Goal: Task Accomplishment & Management: Use online tool/utility

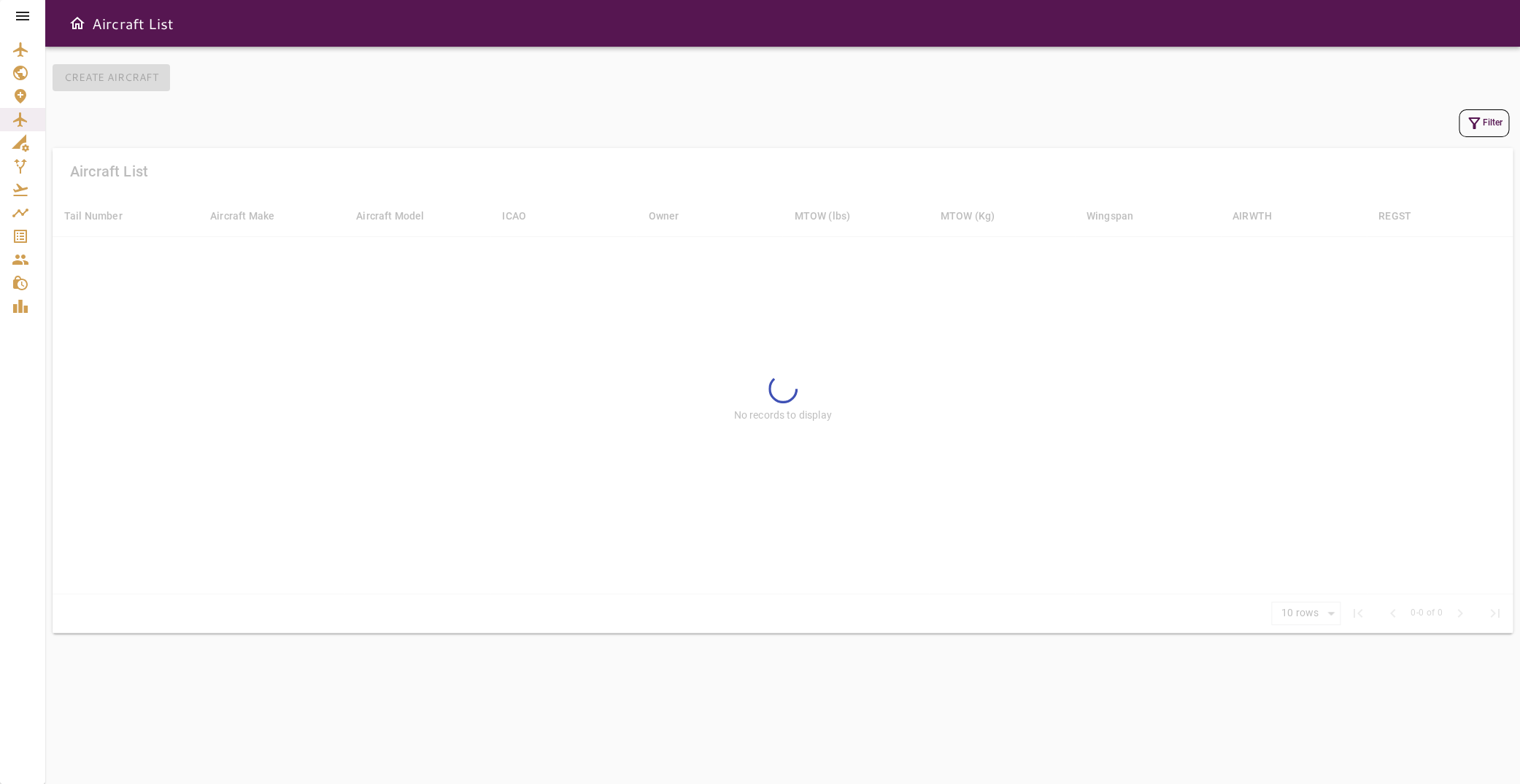
click at [23, 15] on icon at bounding box center [23, 16] width 18 height 18
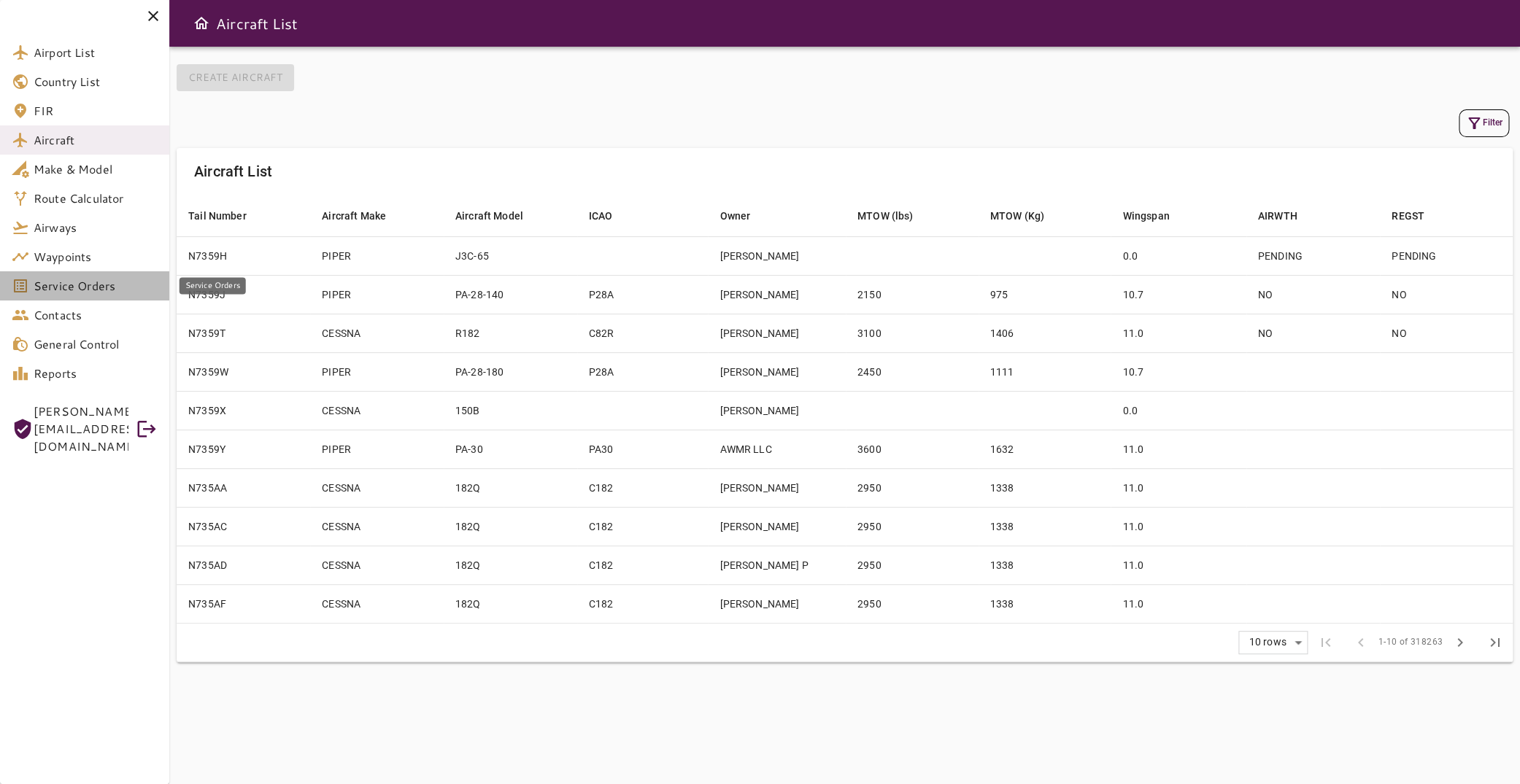
click at [102, 286] on span "Service Orders" at bounding box center [96, 286] width 124 height 18
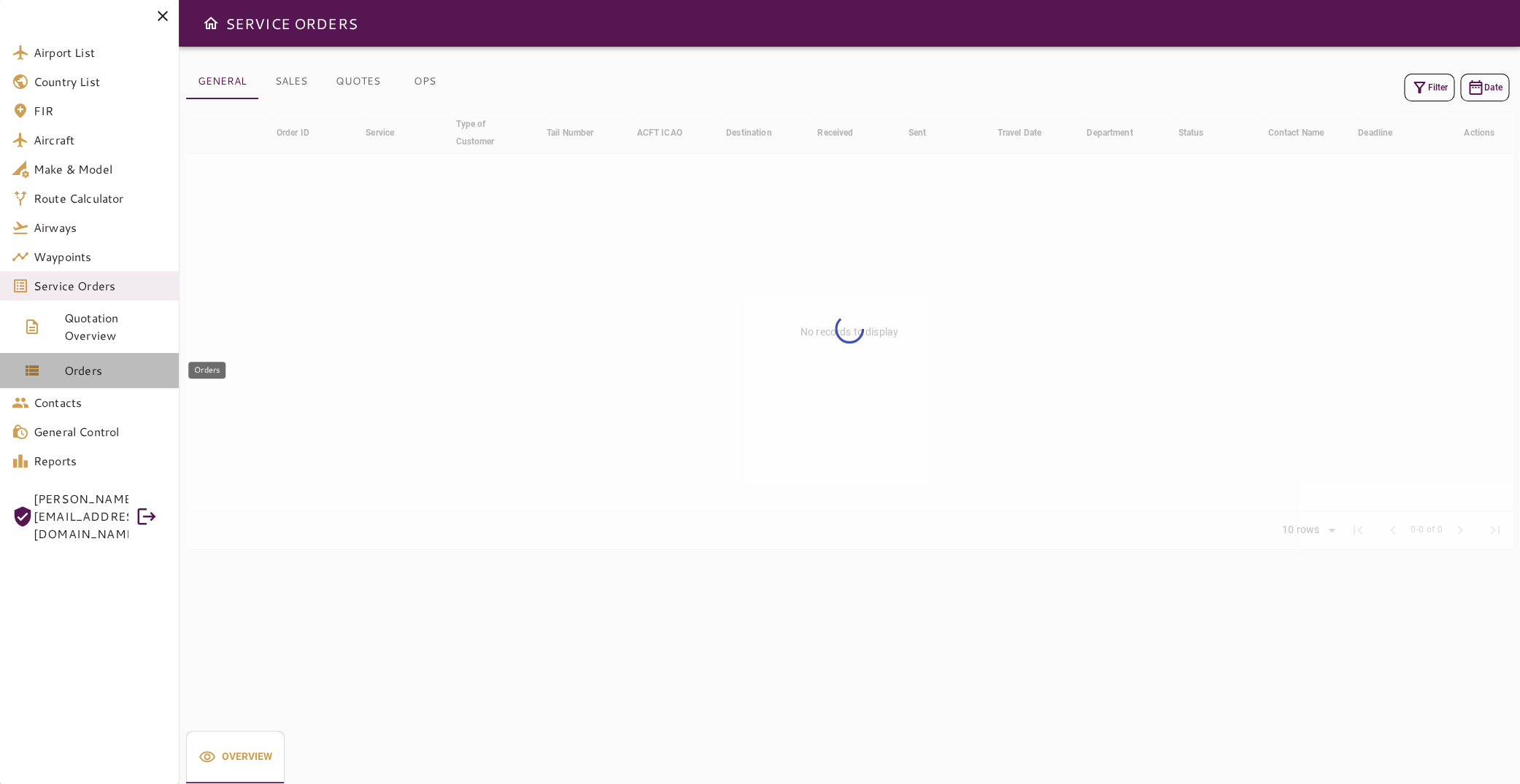
click at [87, 361] on link "Orders" at bounding box center [89, 370] width 179 height 35
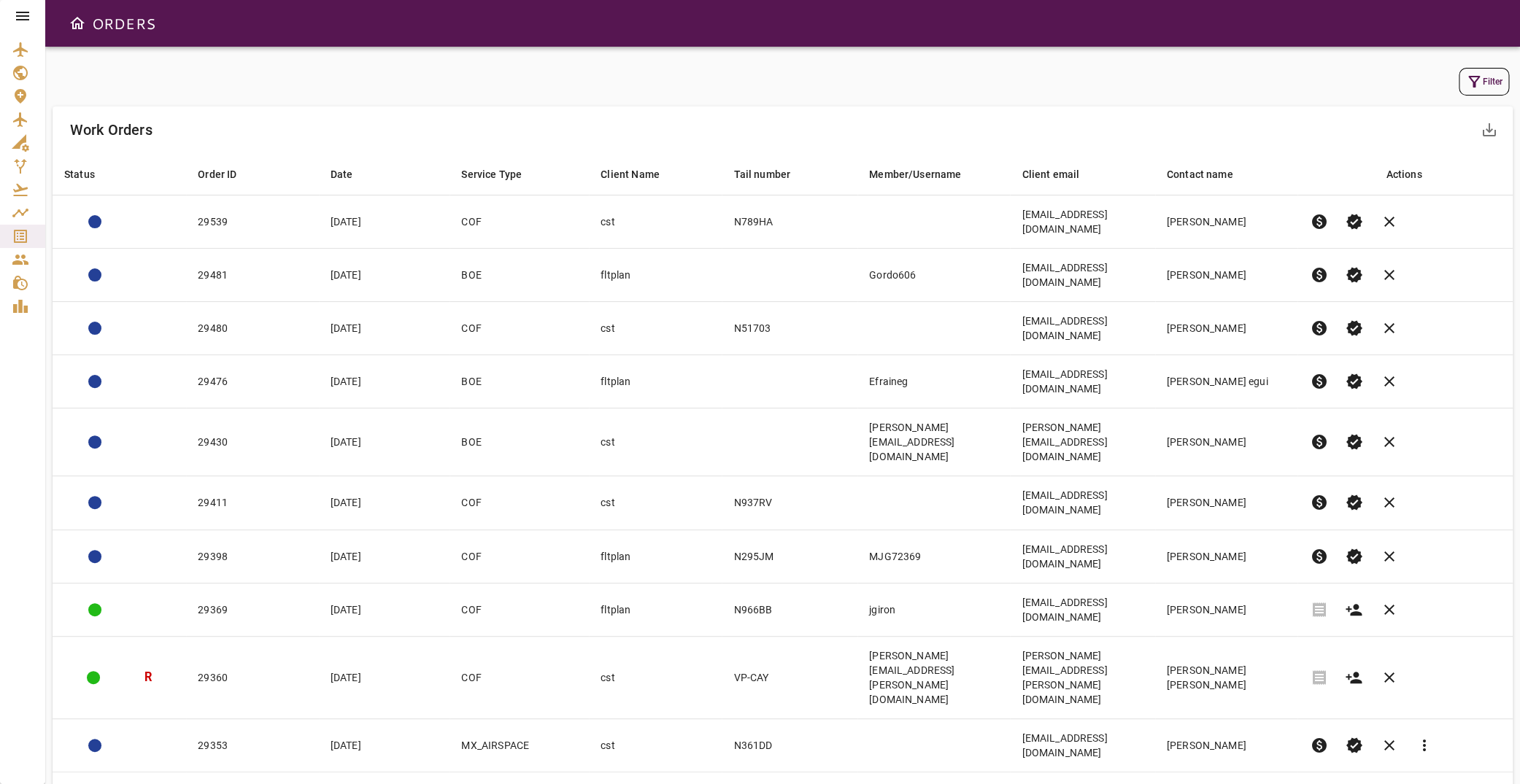
click at [1484, 77] on button "Filter" at bounding box center [1484, 82] width 50 height 28
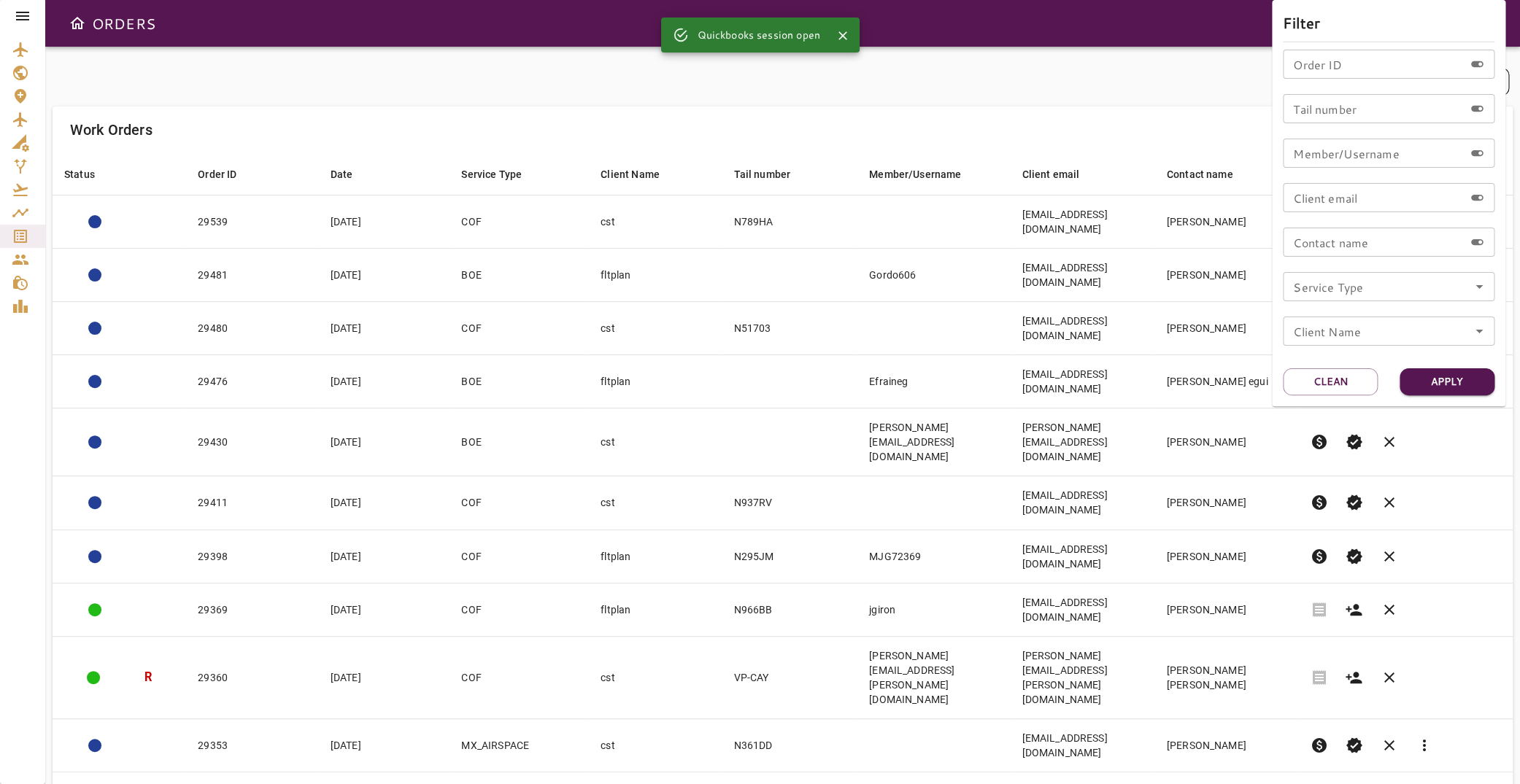
click at [1366, 67] on input "Order ID" at bounding box center [1373, 64] width 181 height 29
type input "*****"
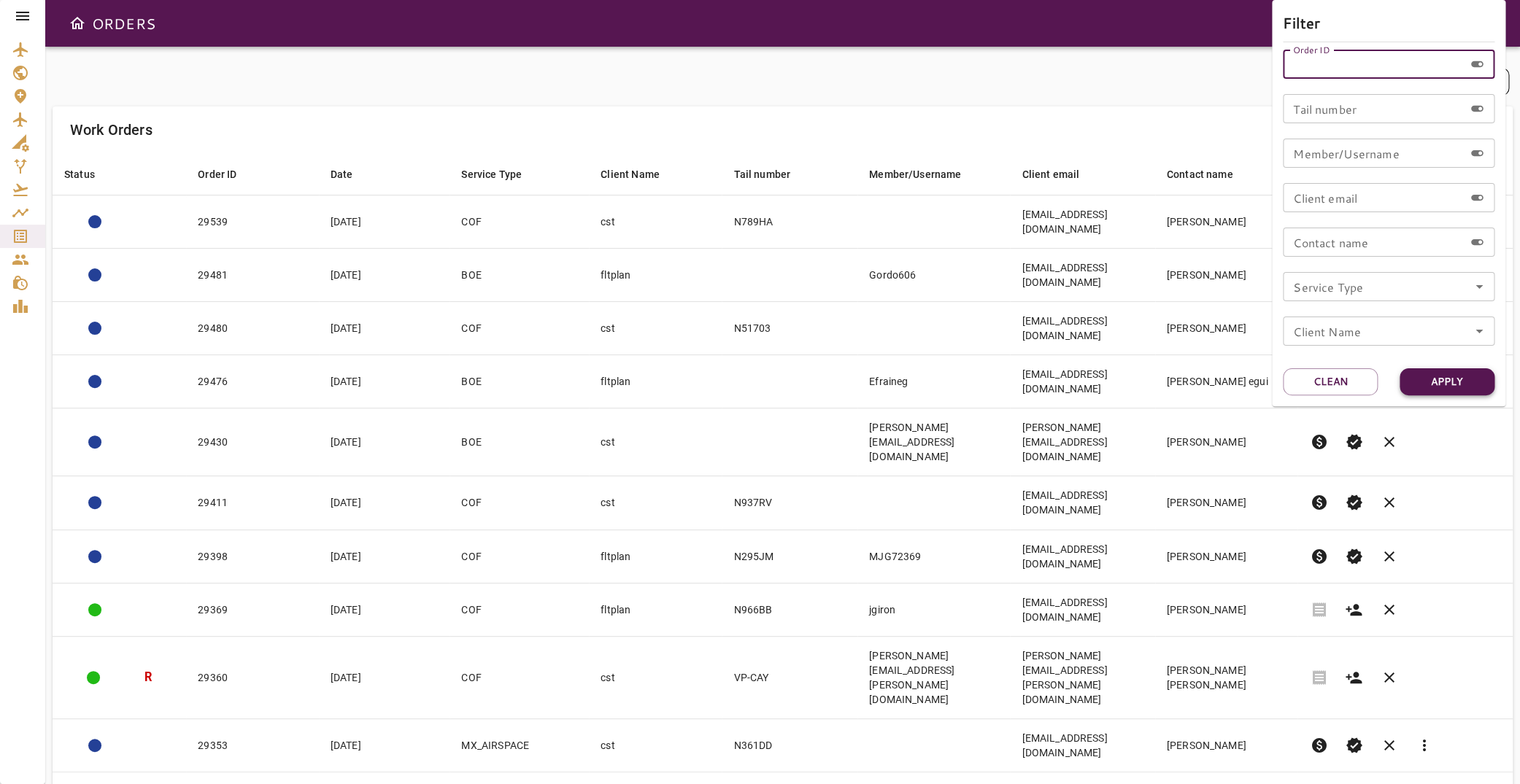
click at [1451, 374] on button "Apply" at bounding box center [1447, 382] width 95 height 27
click at [336, 624] on div at bounding box center [760, 392] width 1520 height 784
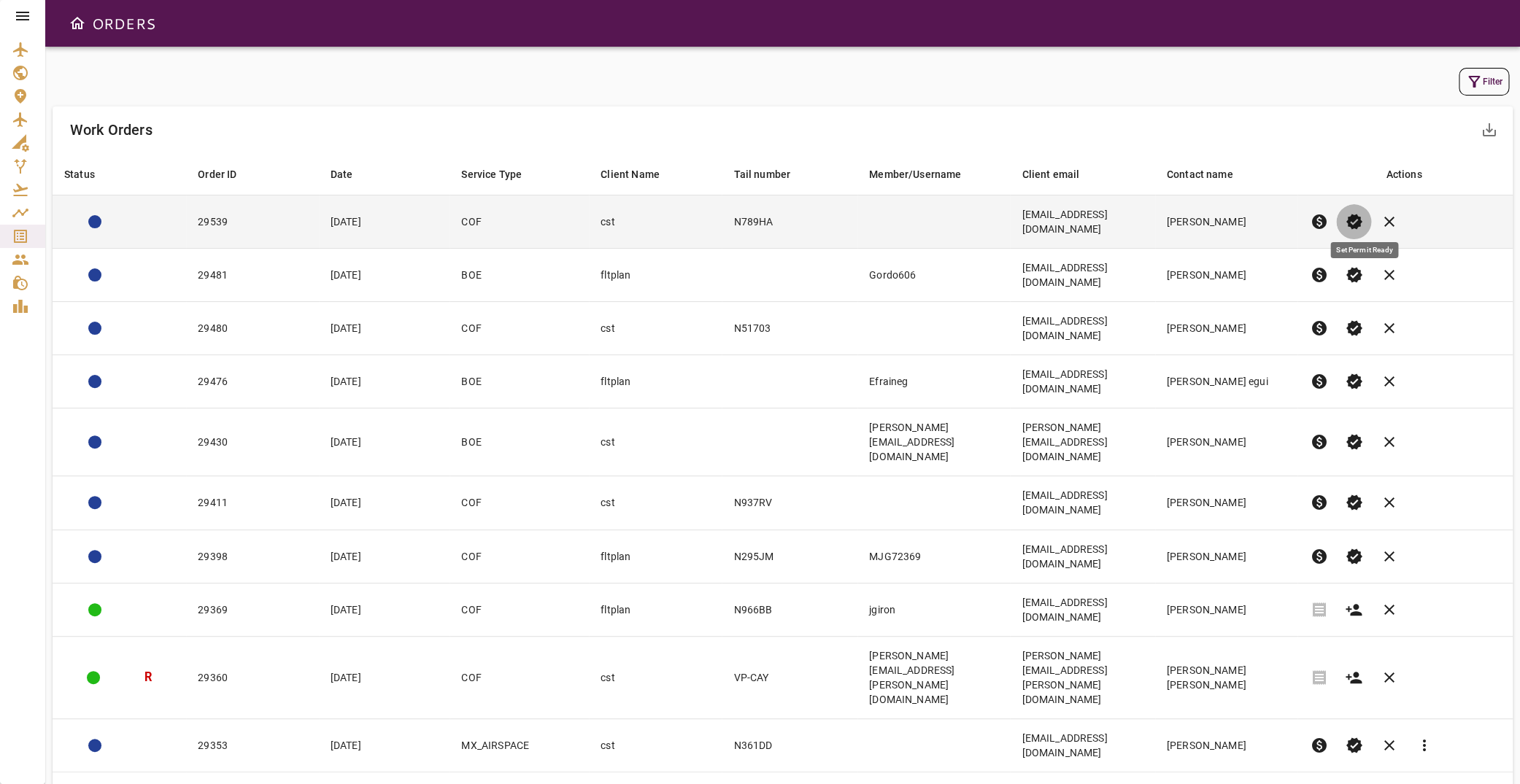
click at [1362, 213] on span "verified" at bounding box center [1354, 222] width 18 height 18
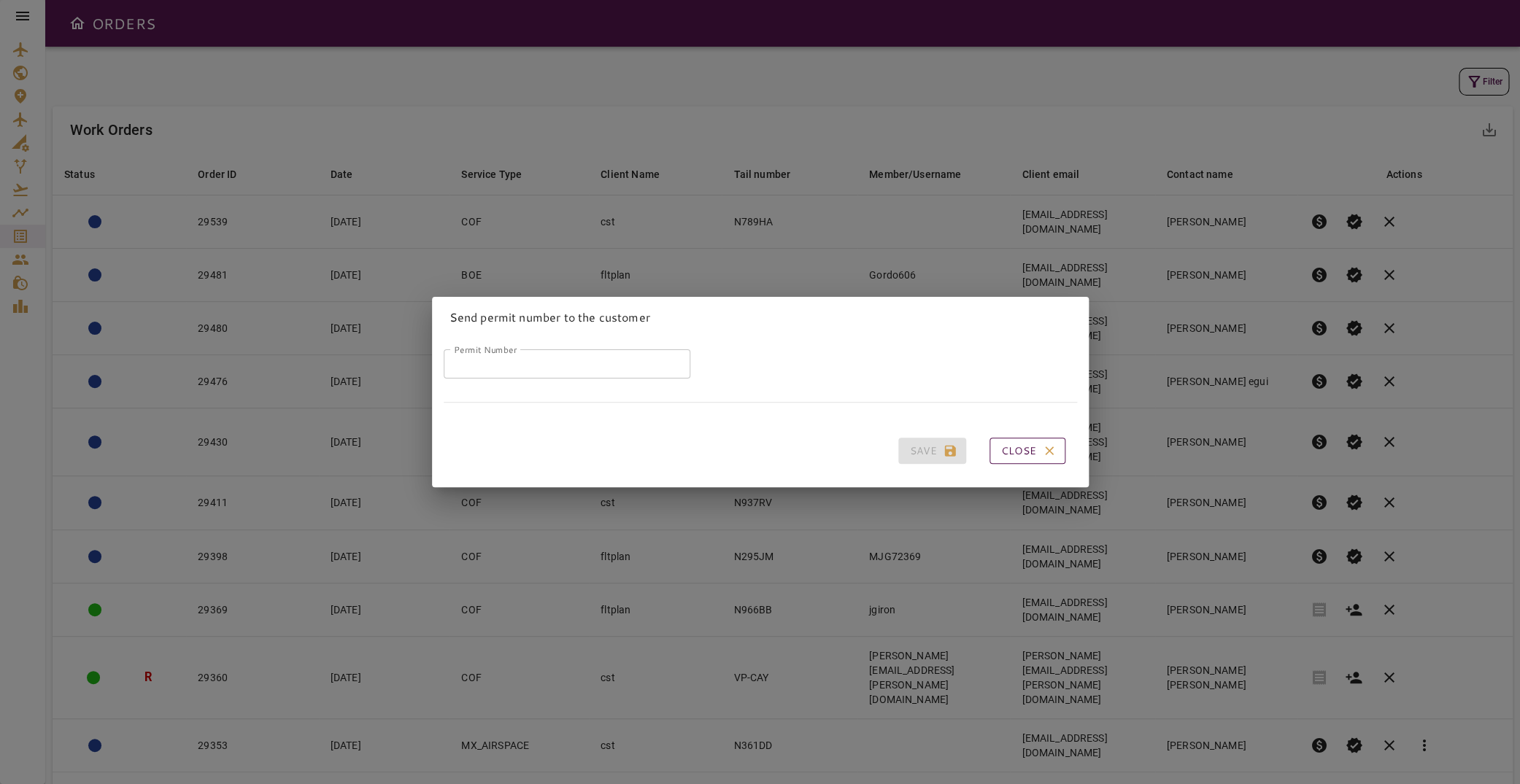
click at [1047, 439] on button "Close" at bounding box center [1028, 451] width 76 height 27
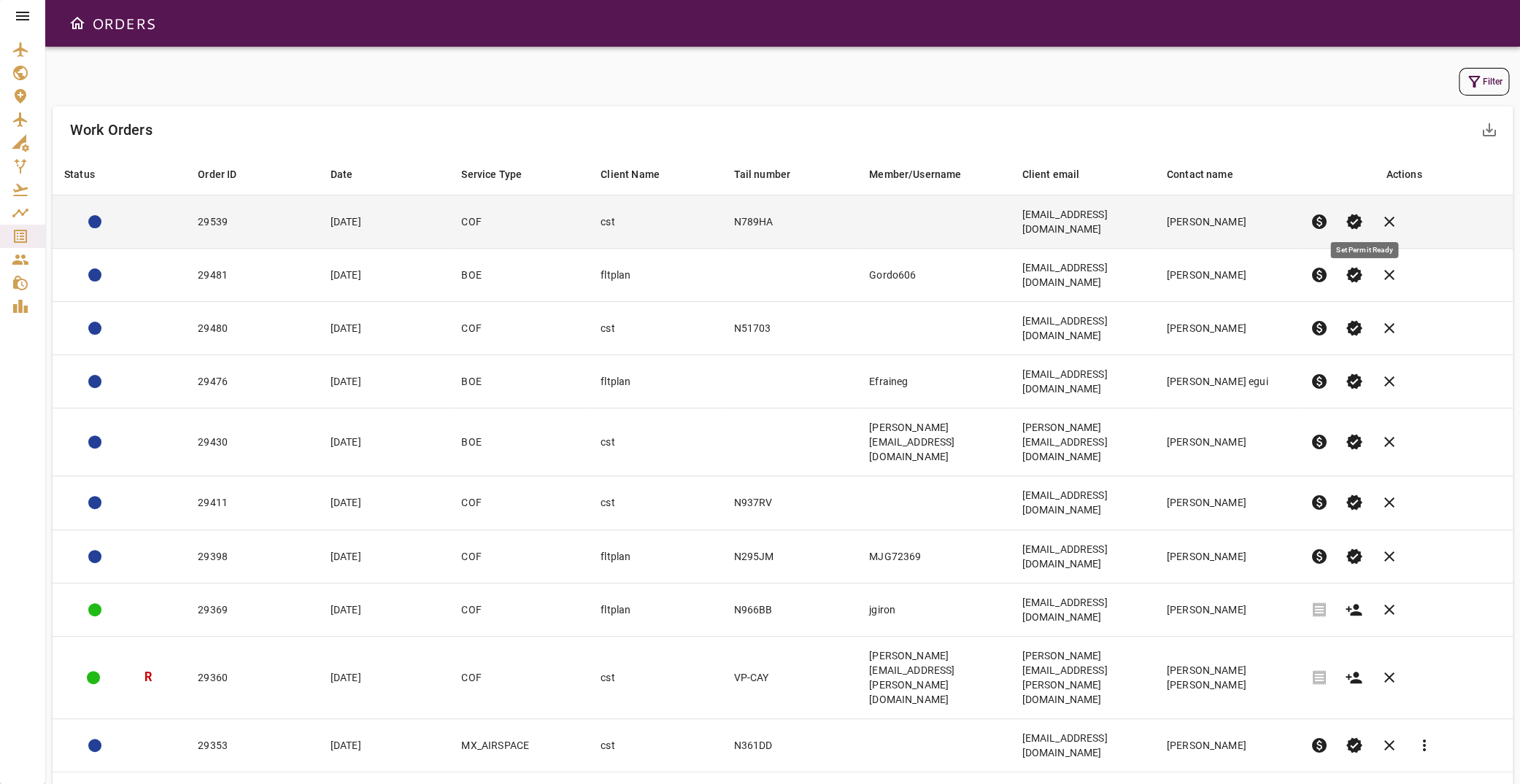
click at [1361, 214] on span "verified" at bounding box center [1354, 222] width 18 height 18
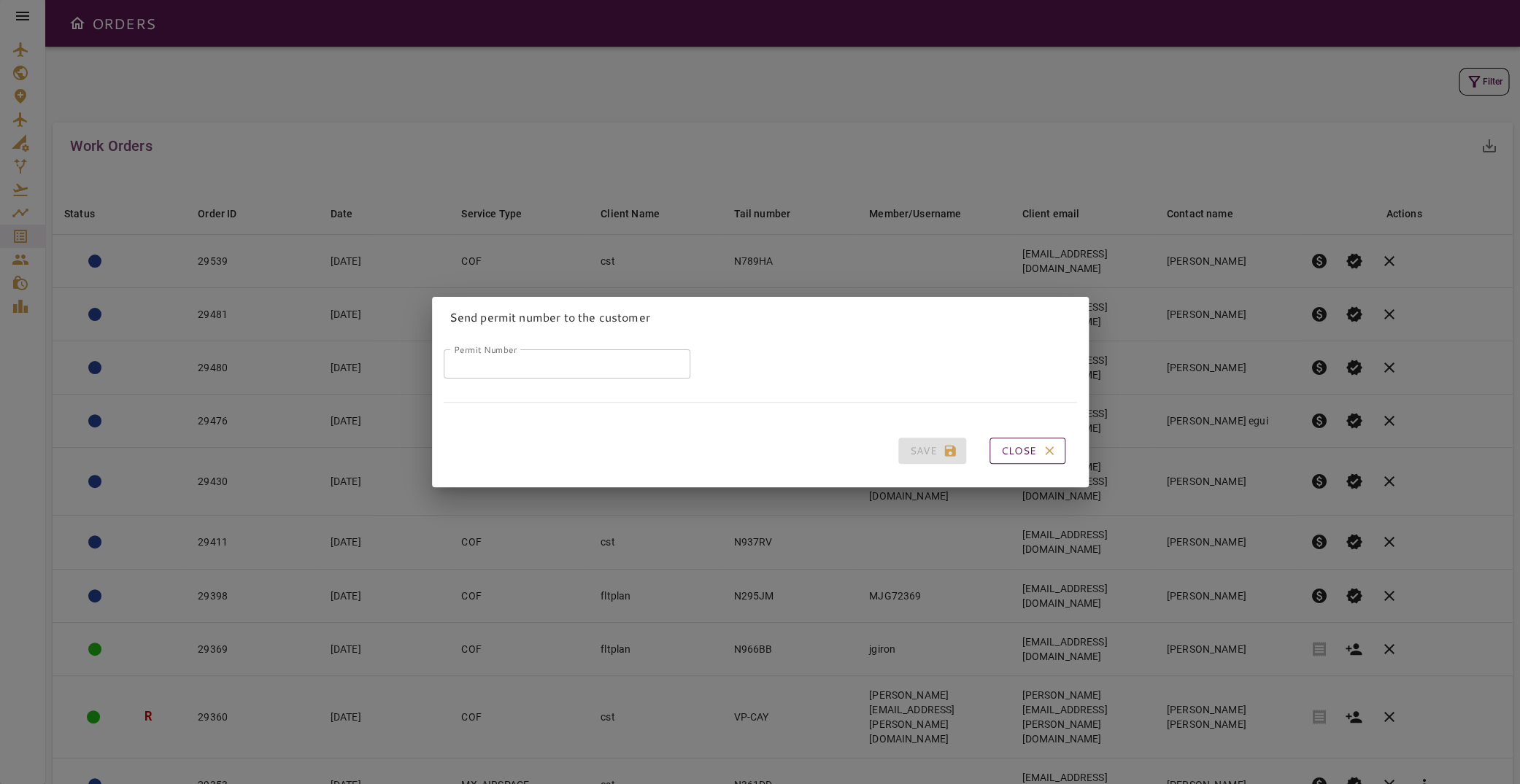
click at [1044, 441] on button "Close" at bounding box center [1028, 451] width 76 height 27
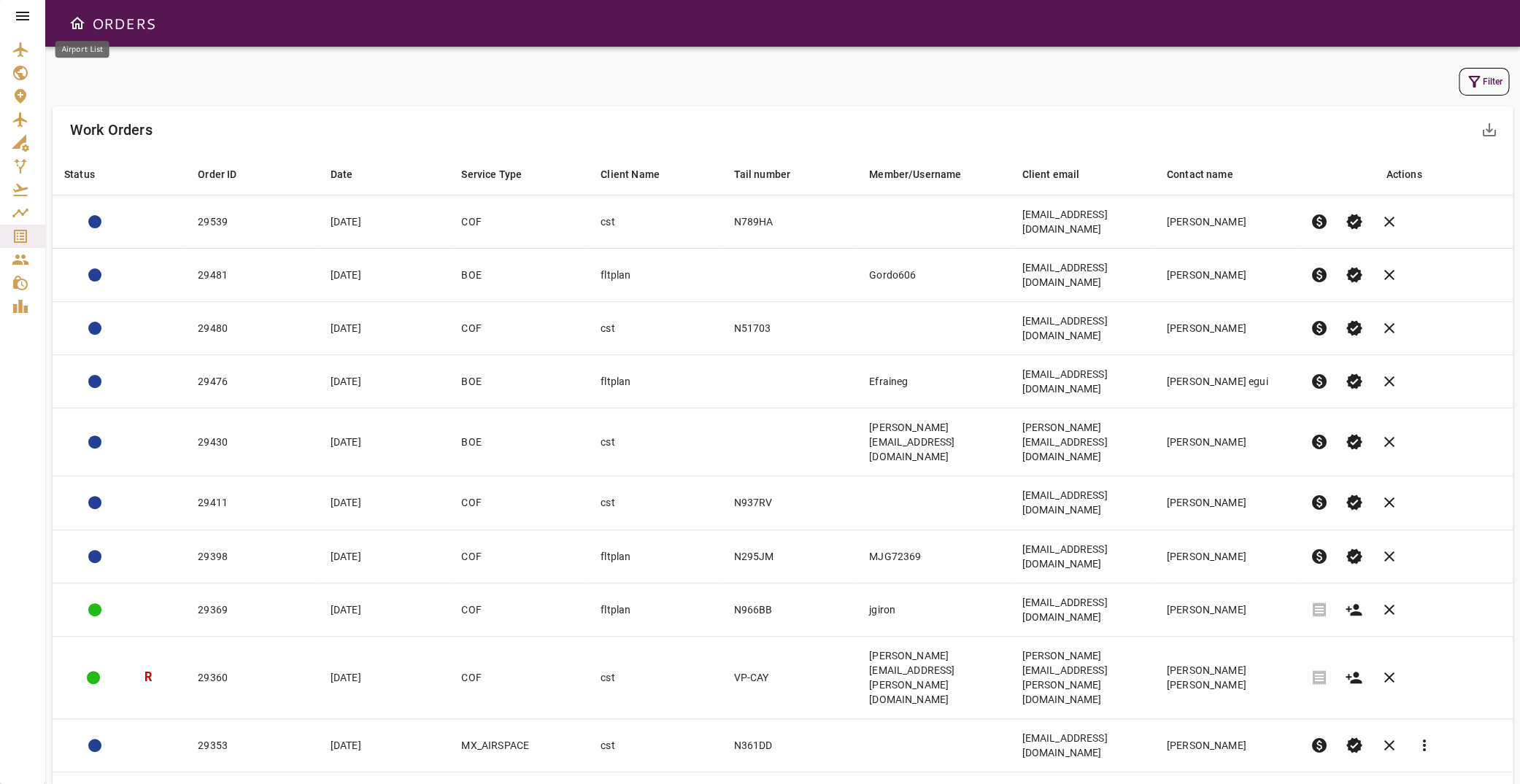
click at [12, 19] on div at bounding box center [22, 16] width 45 height 32
click at [23, 16] on icon at bounding box center [22, 16] width 13 height 9
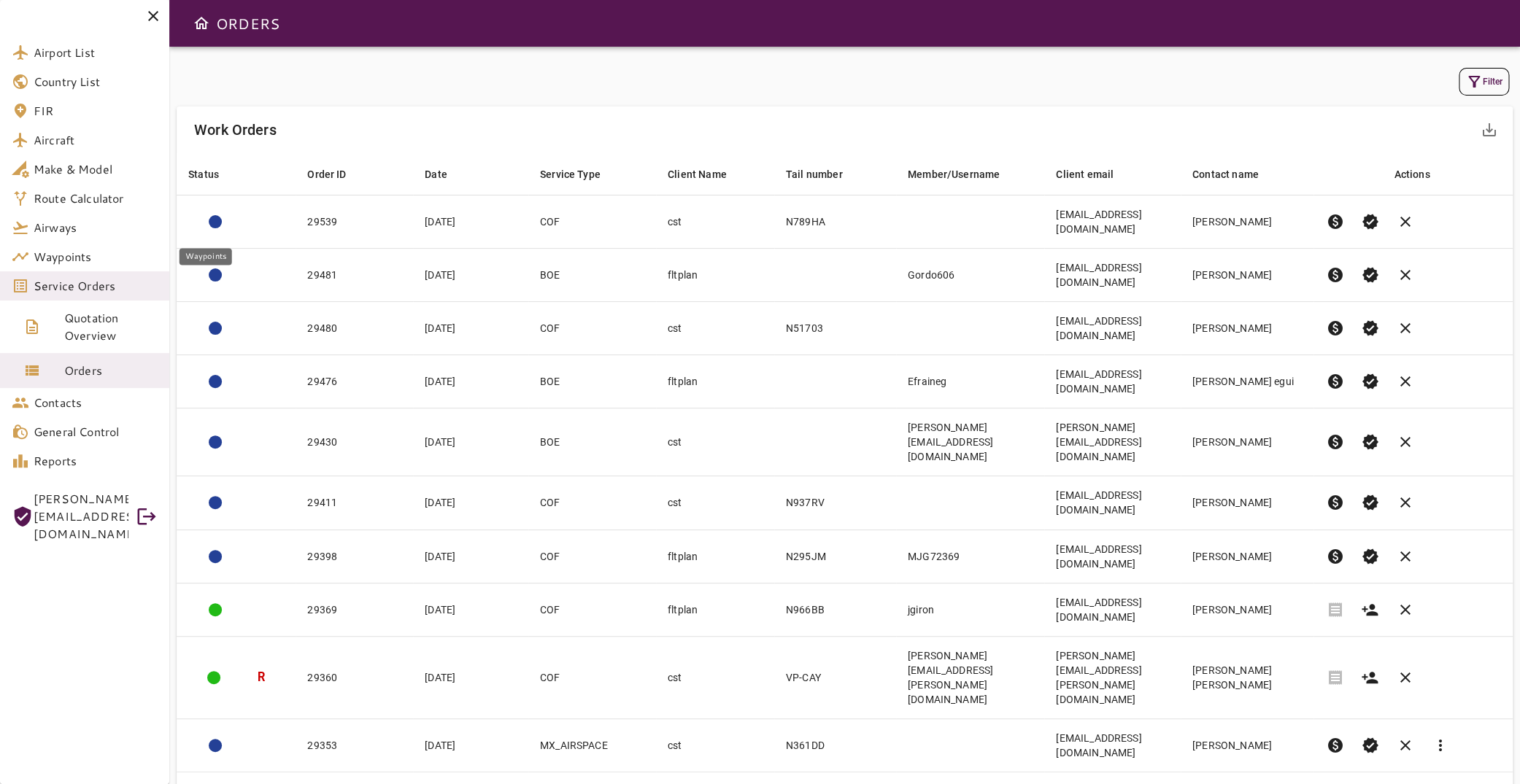
click at [106, 288] on span "Service Orders" at bounding box center [96, 286] width 124 height 18
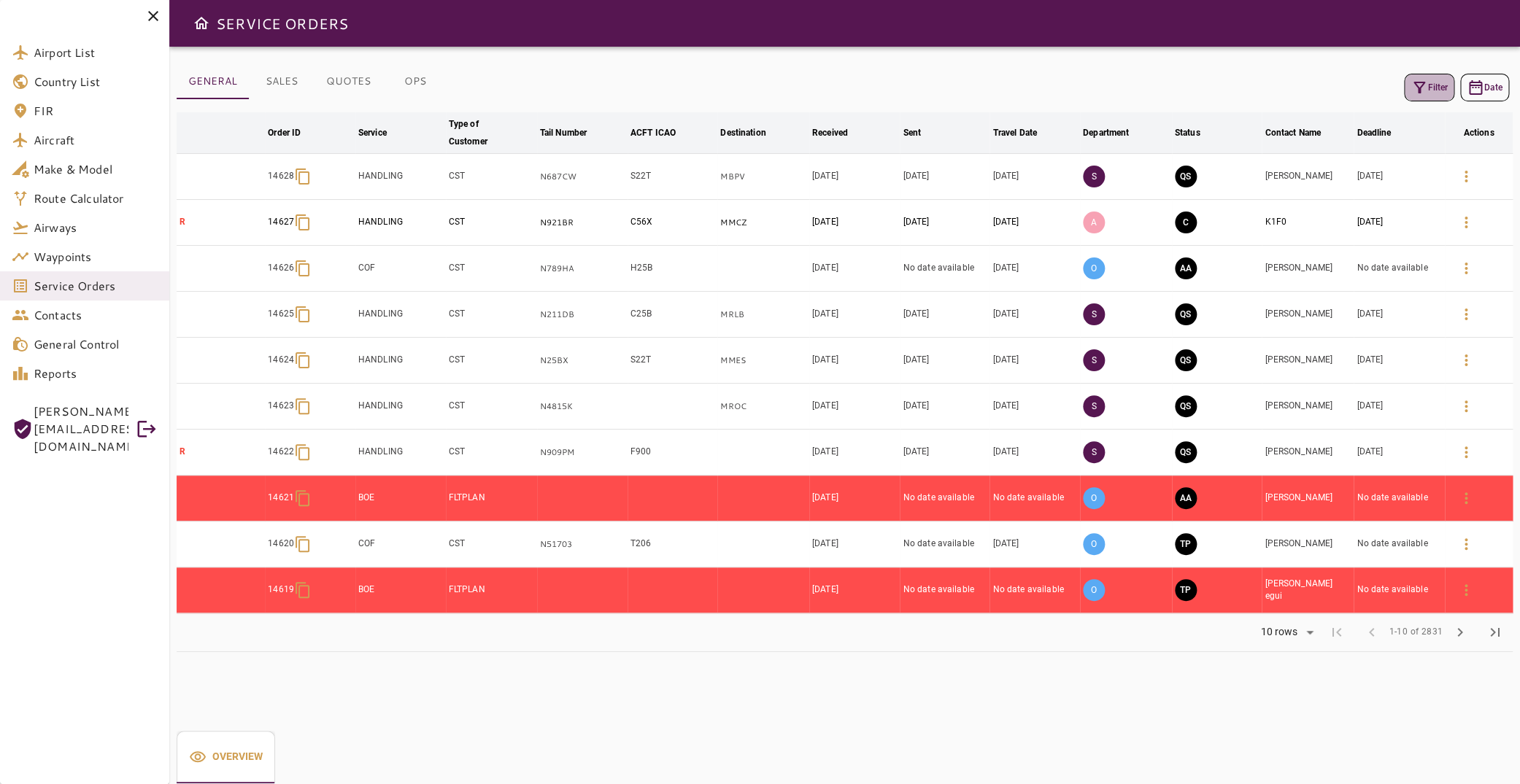
click at [1420, 86] on button "Filter" at bounding box center [1429, 88] width 50 height 28
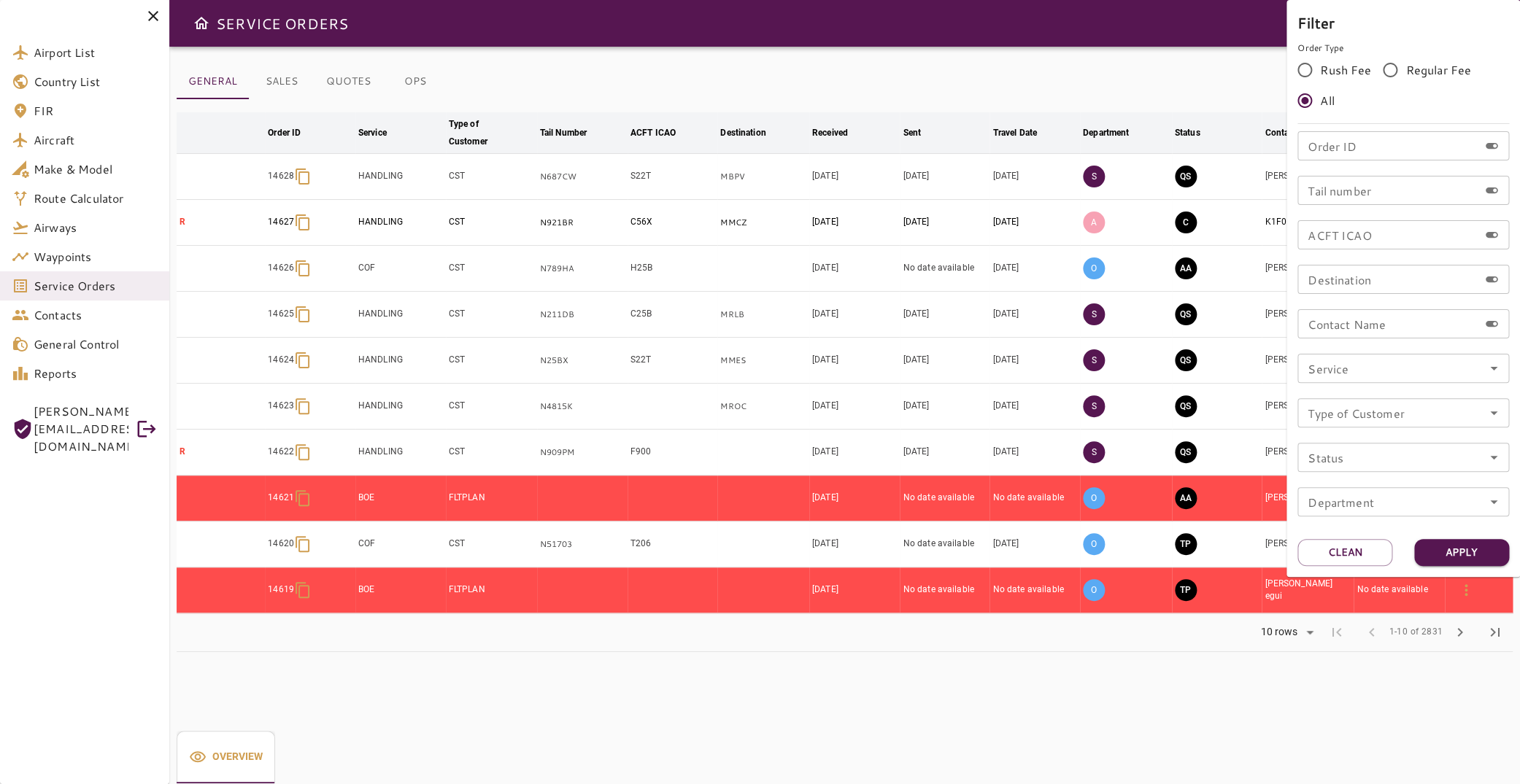
click at [1489, 371] on icon "Open" at bounding box center [1494, 369] width 18 height 18
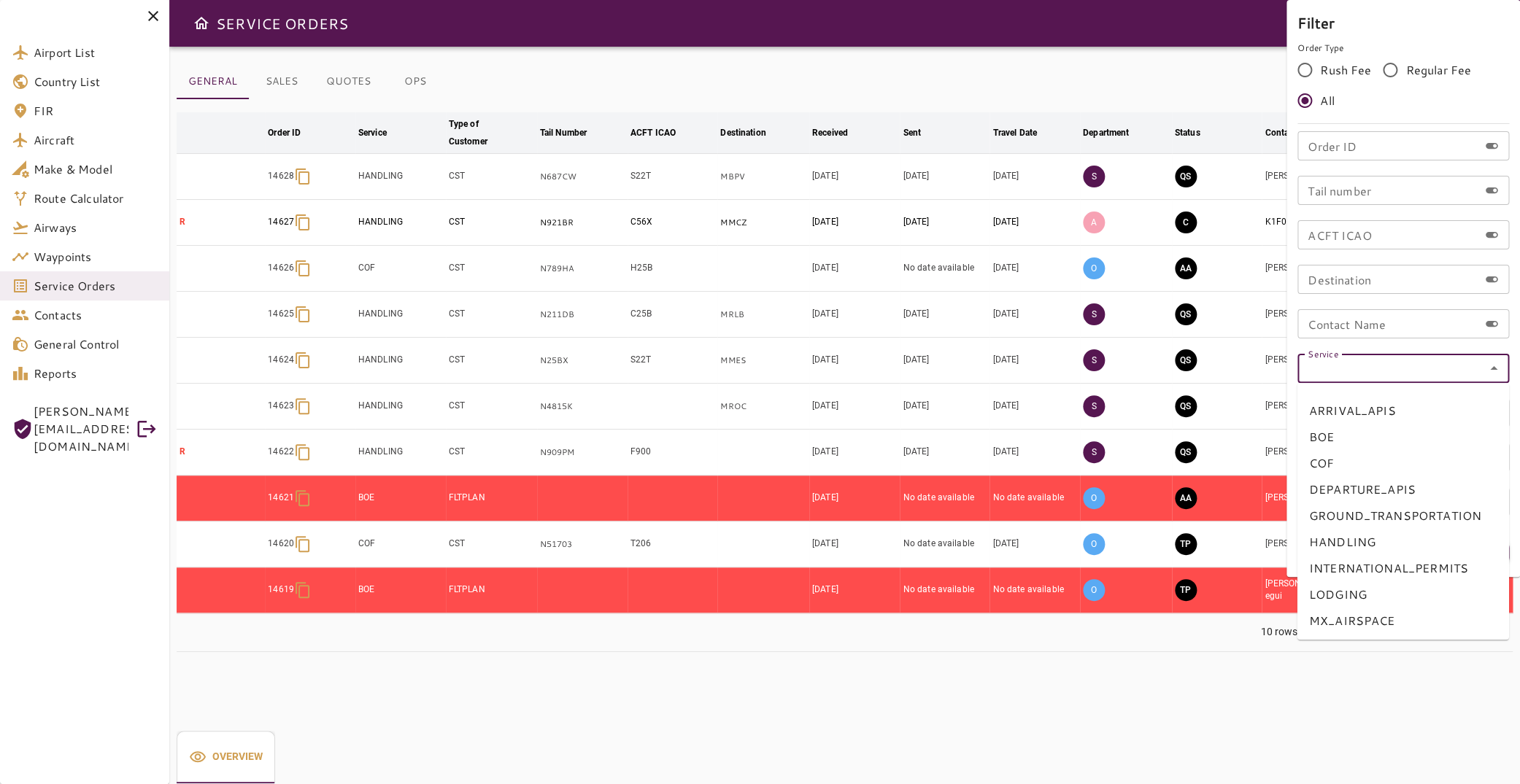
click at [1382, 463] on li "COF" at bounding box center [1403, 463] width 212 height 26
type input "***"
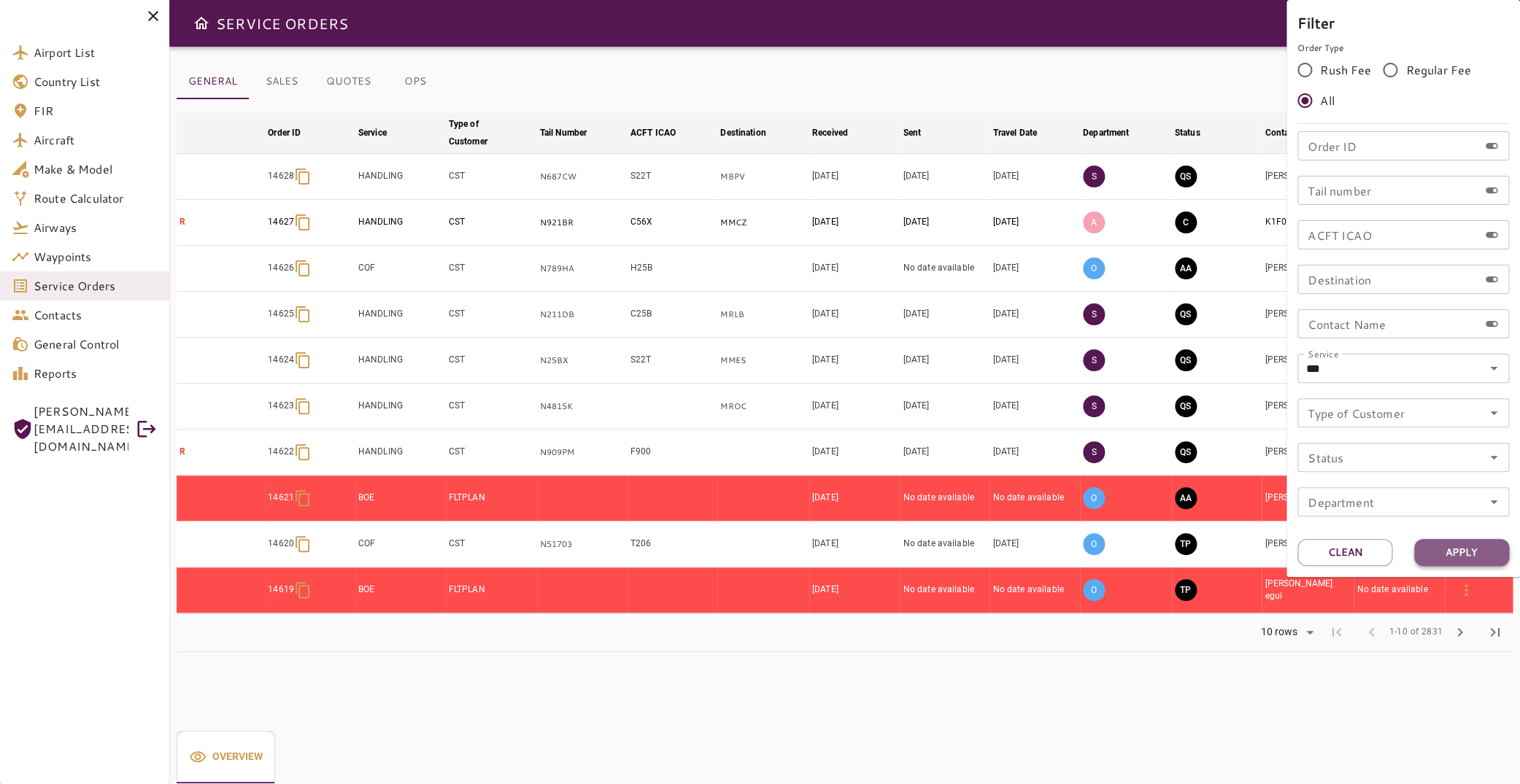
click at [1453, 548] on button "Apply" at bounding box center [1461, 552] width 95 height 27
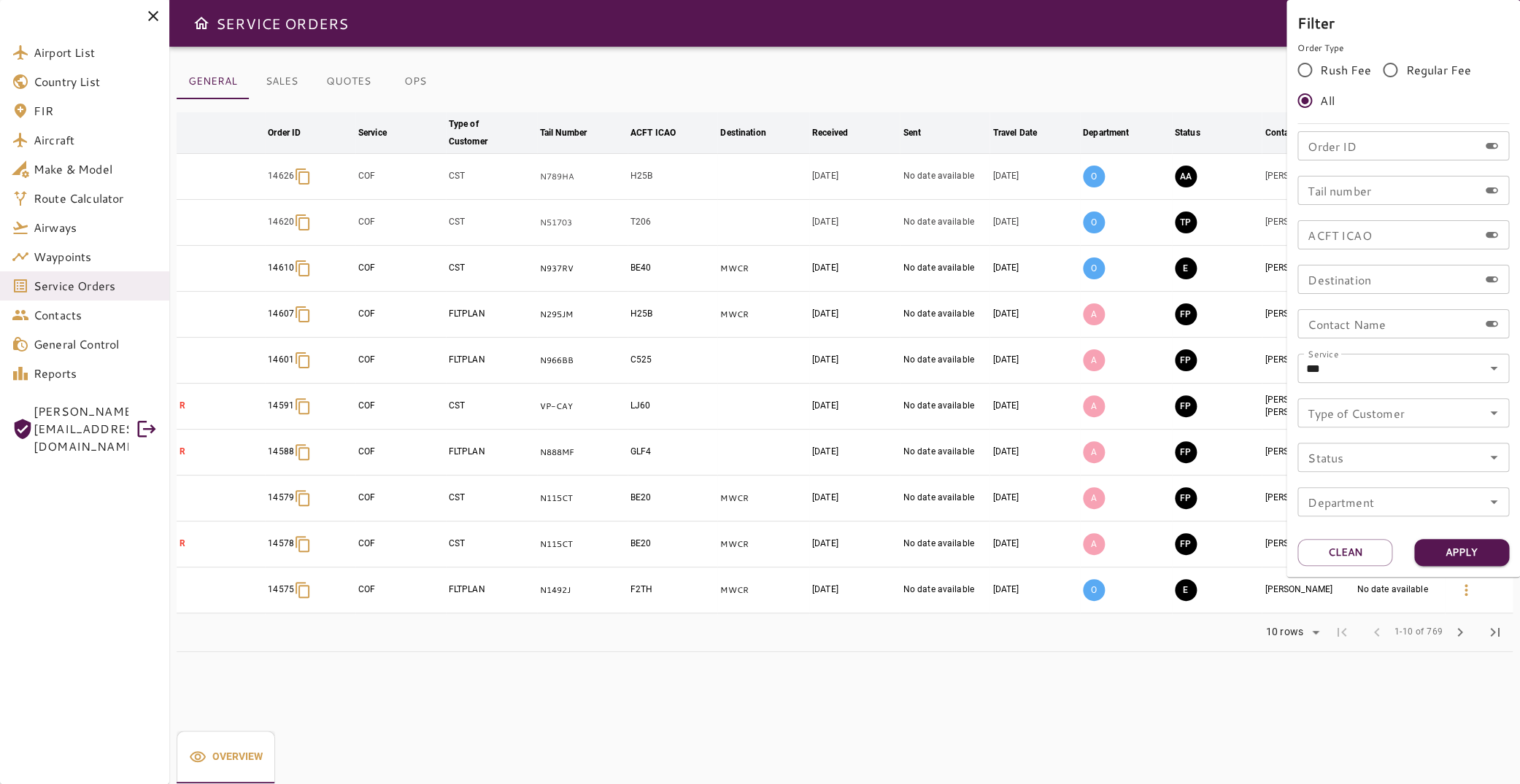
click at [411, 77] on div at bounding box center [760, 392] width 1520 height 784
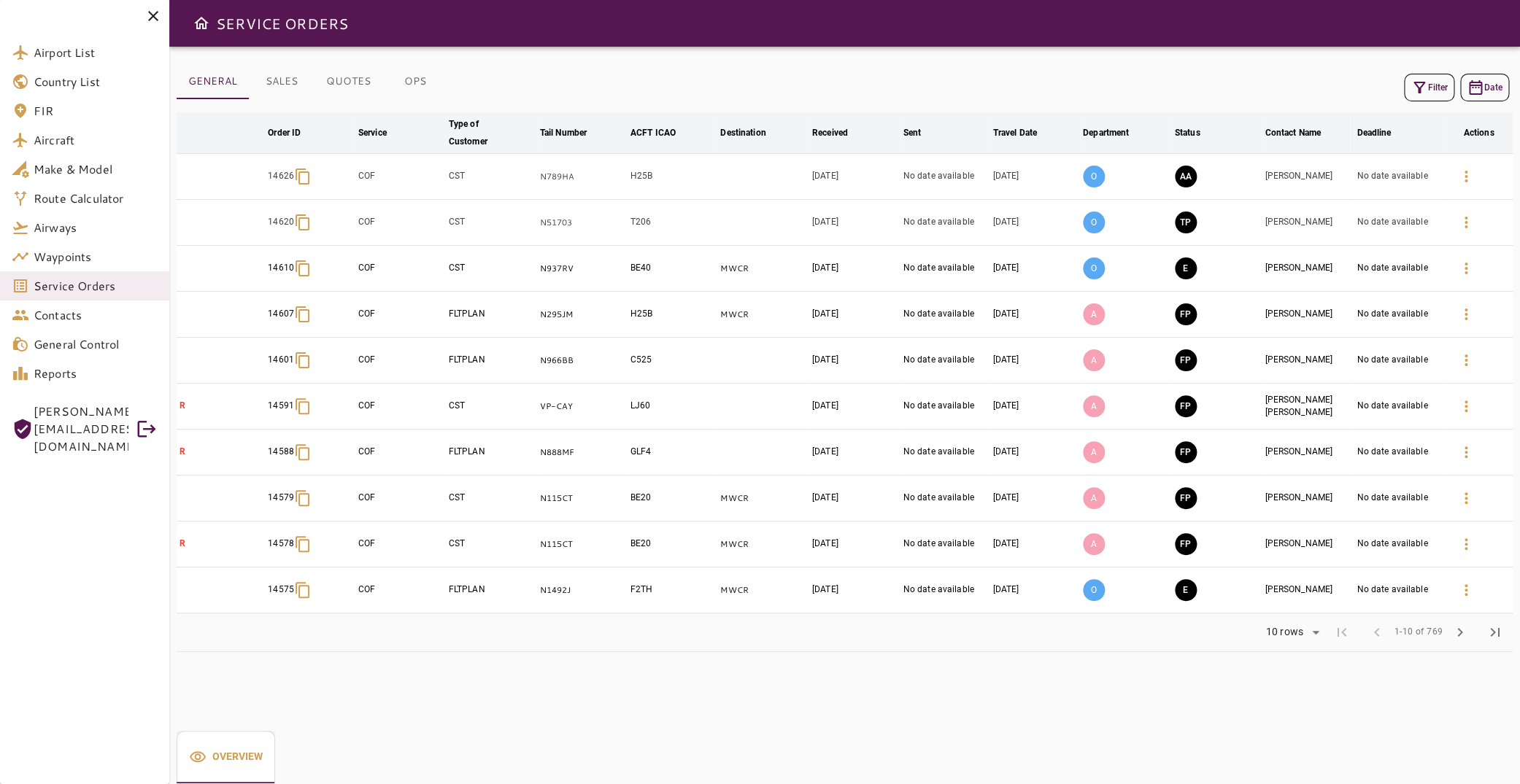
click at [414, 82] on button "OPS" at bounding box center [415, 81] width 66 height 35
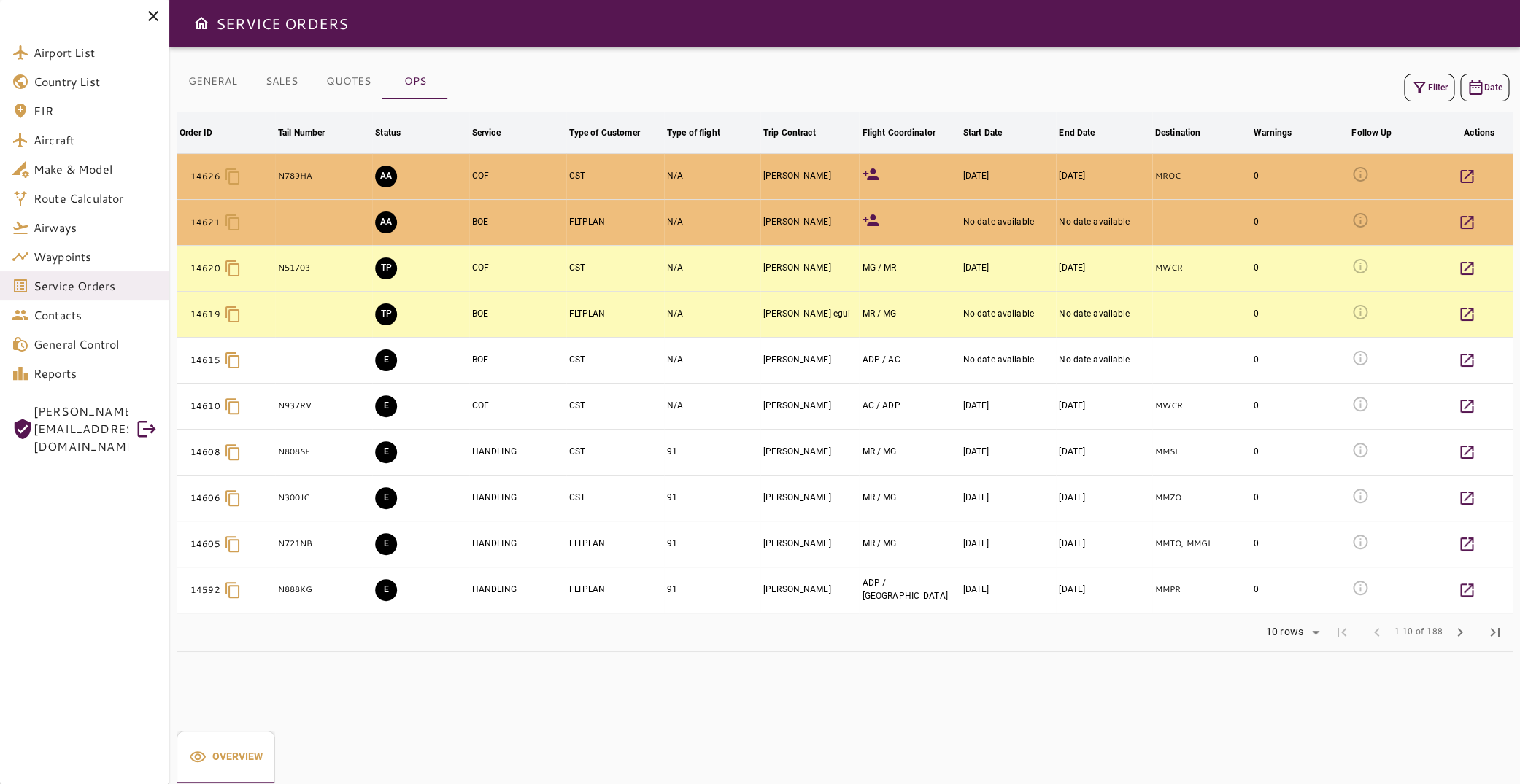
click at [385, 174] on button "AA" at bounding box center [386, 177] width 22 height 22
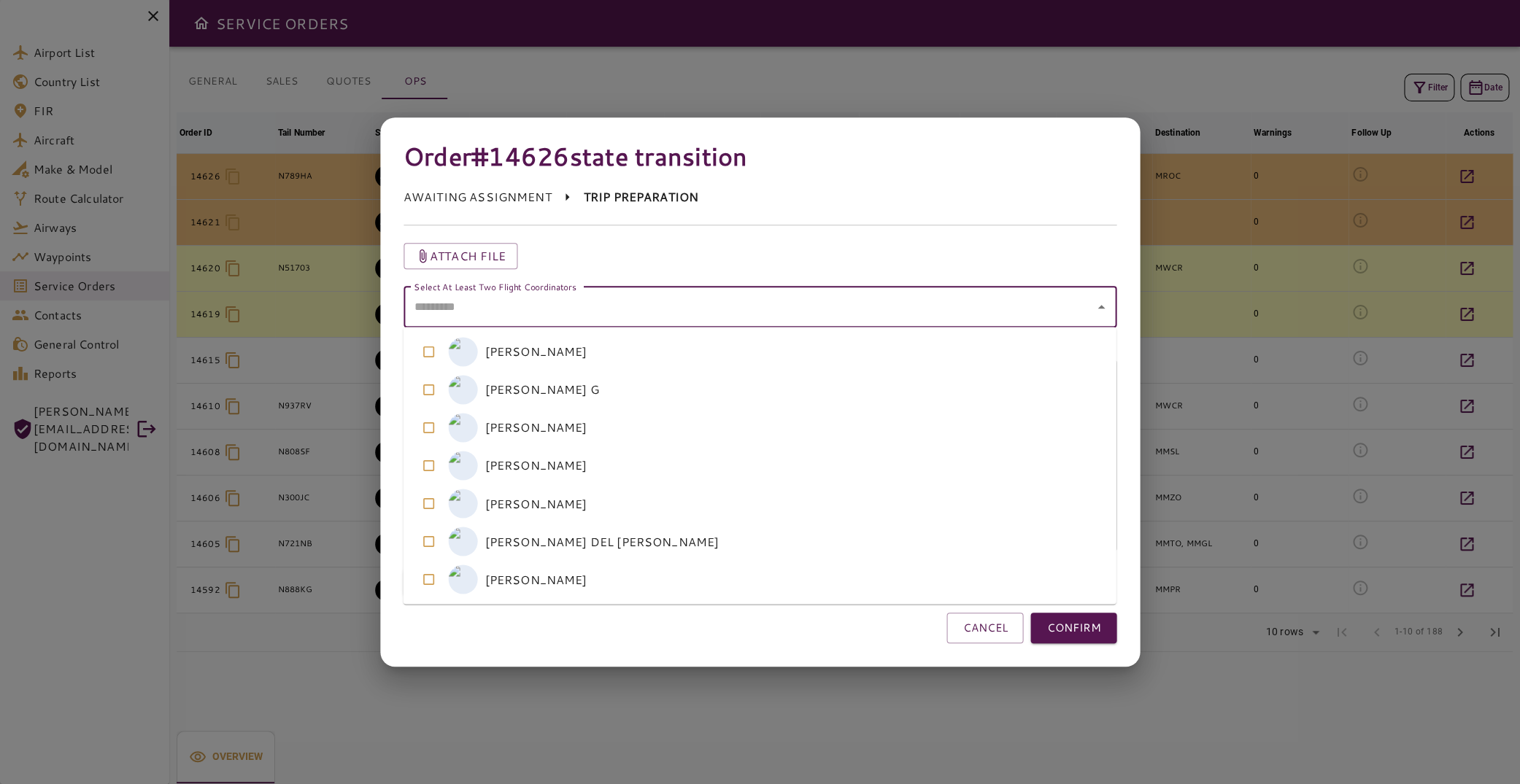
click at [823, 304] on coordinators "Select At Least Two Flight Coordinators" at bounding box center [749, 307] width 679 height 28
click at [659, 466] on coordinators-option-3 "M [PERSON_NAME]" at bounding box center [760, 466] width 713 height 38
click at [651, 510] on coordinators-option-4 "A [PERSON_NAME]" at bounding box center [760, 504] width 713 height 38
click at [643, 471] on coordinators-option-3 "M [PERSON_NAME]" at bounding box center [760, 466] width 713 height 38
click at [641, 502] on coordinators-option-4 "A [PERSON_NAME]" at bounding box center [760, 504] width 713 height 38
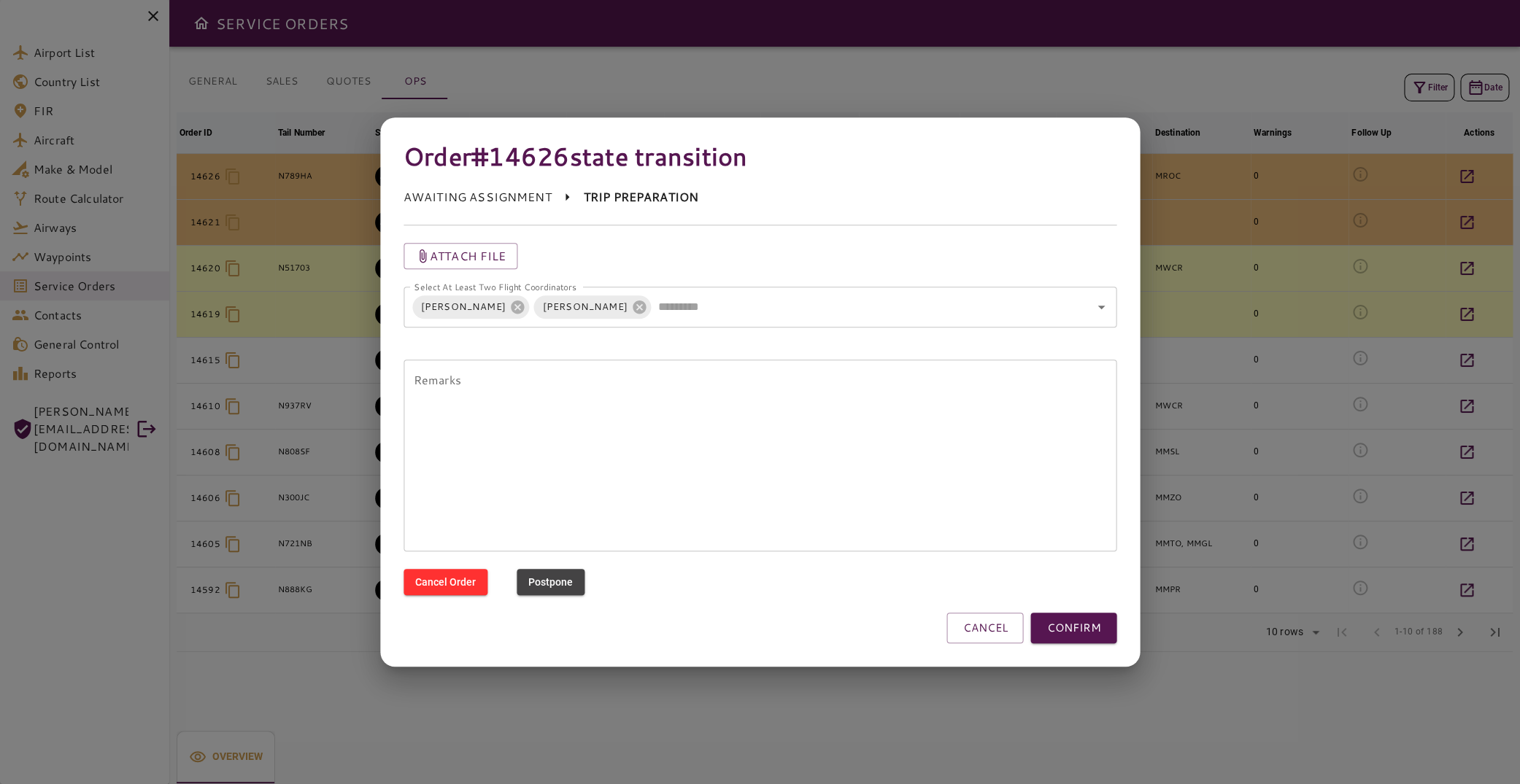
click at [804, 635] on div "CANCEL CONFIRM" at bounding box center [761, 628] width 714 height 31
click at [1098, 628] on button "CONFIRM" at bounding box center [1073, 628] width 86 height 31
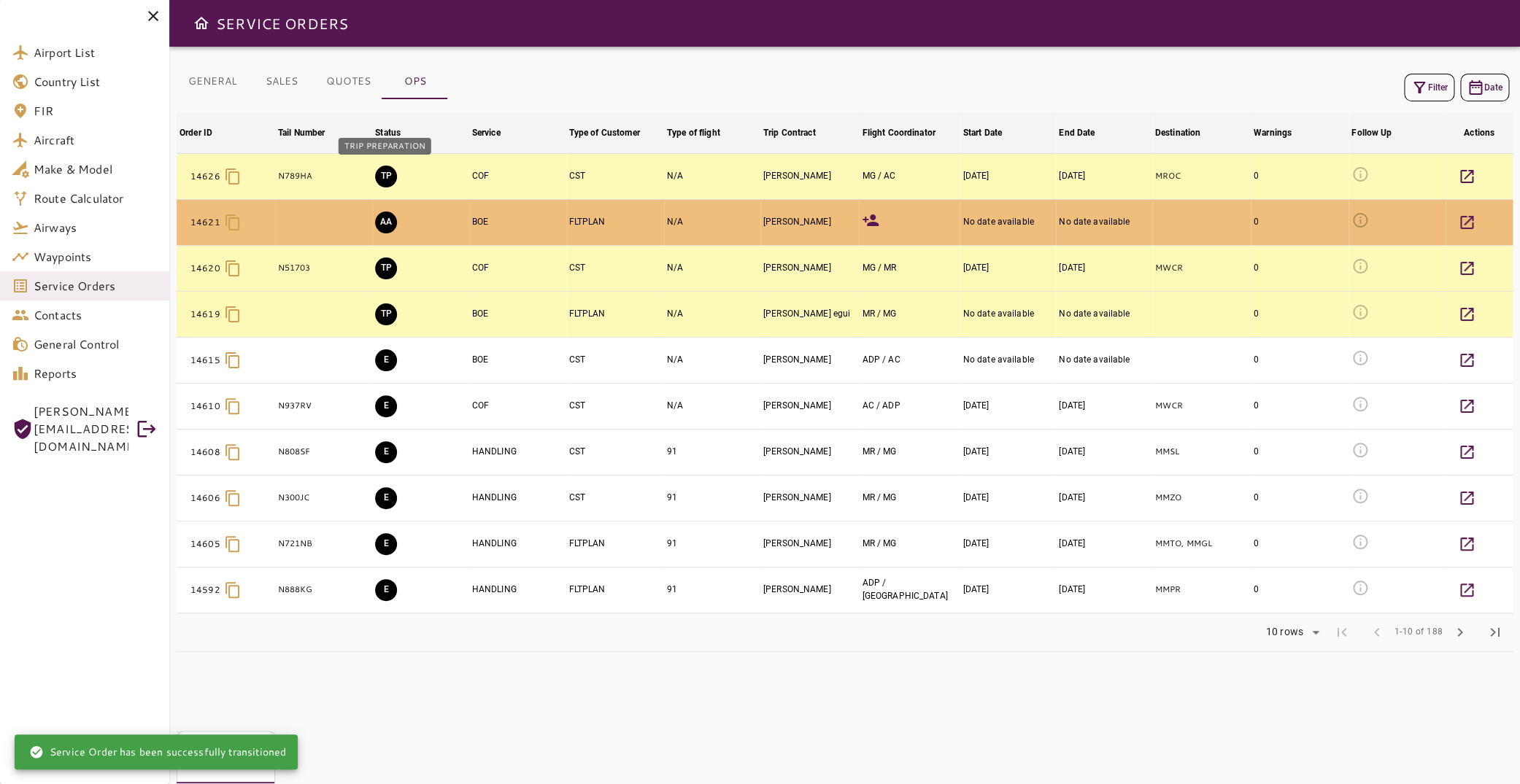
click at [383, 170] on button "TP" at bounding box center [386, 177] width 22 height 22
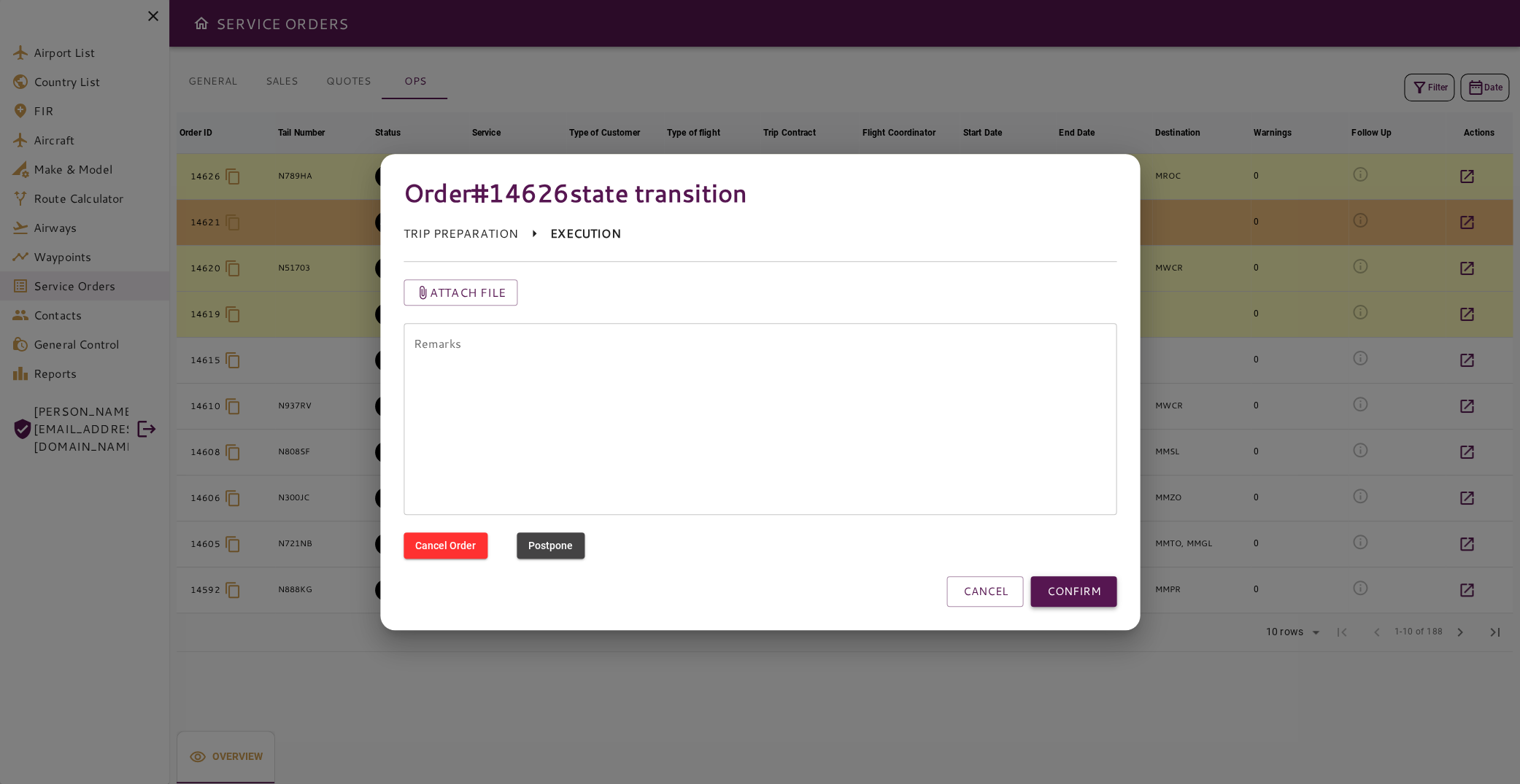
click at [1084, 586] on button "CONFIRM" at bounding box center [1073, 591] width 86 height 31
